Goal: Obtain resource: Download file/media

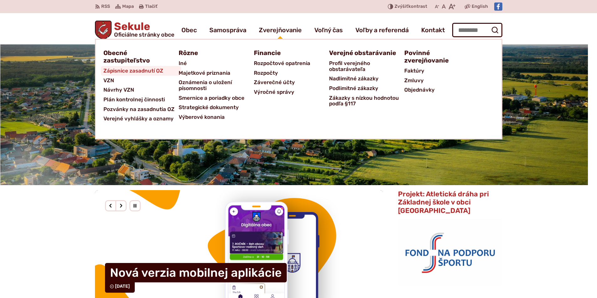
click at [142, 73] on span "Zápisnice zasadnutí OZ" at bounding box center [133, 71] width 60 height 10
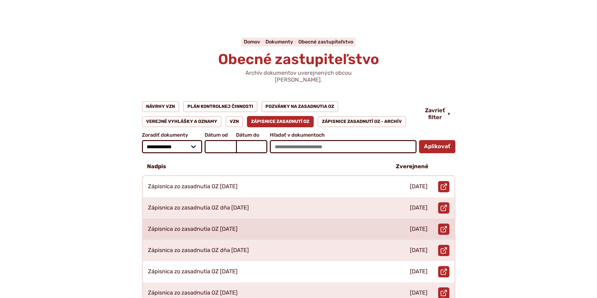
scroll to position [125, 0]
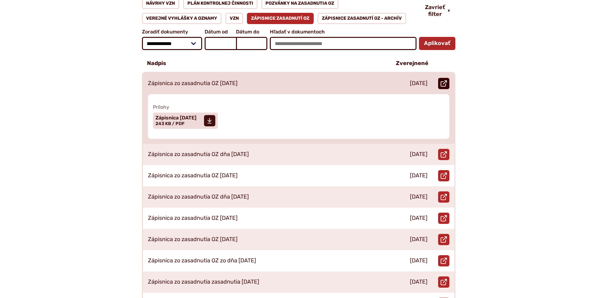
click at [448, 78] on link "Otvoriť document Zápisnica zo zasadnutia OZ 23.04.2025 v novom okne." at bounding box center [443, 83] width 11 height 11
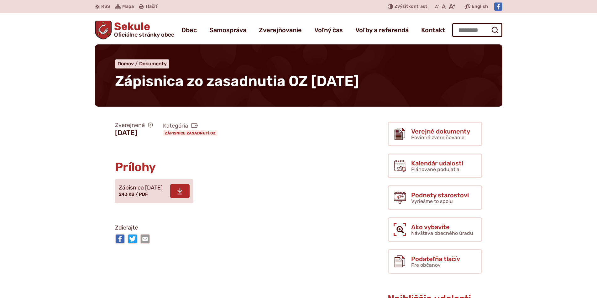
click at [189, 191] on span at bounding box center [179, 191] width 19 height 14
